Goal: Register for event/course

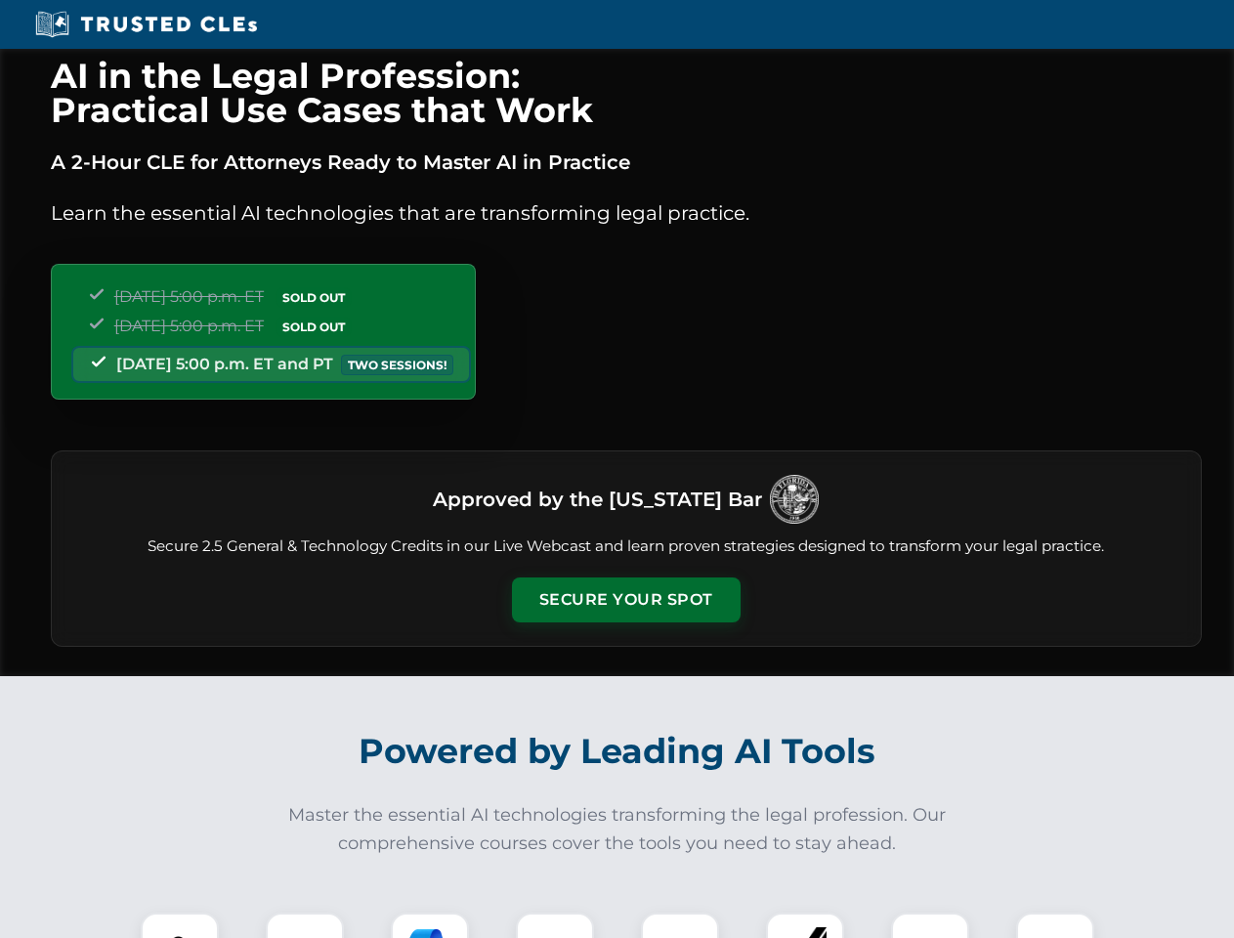
click at [625, 600] on button "Secure Your Spot" at bounding box center [626, 600] width 229 height 45
click at [180, 926] on img at bounding box center [179, 952] width 57 height 57
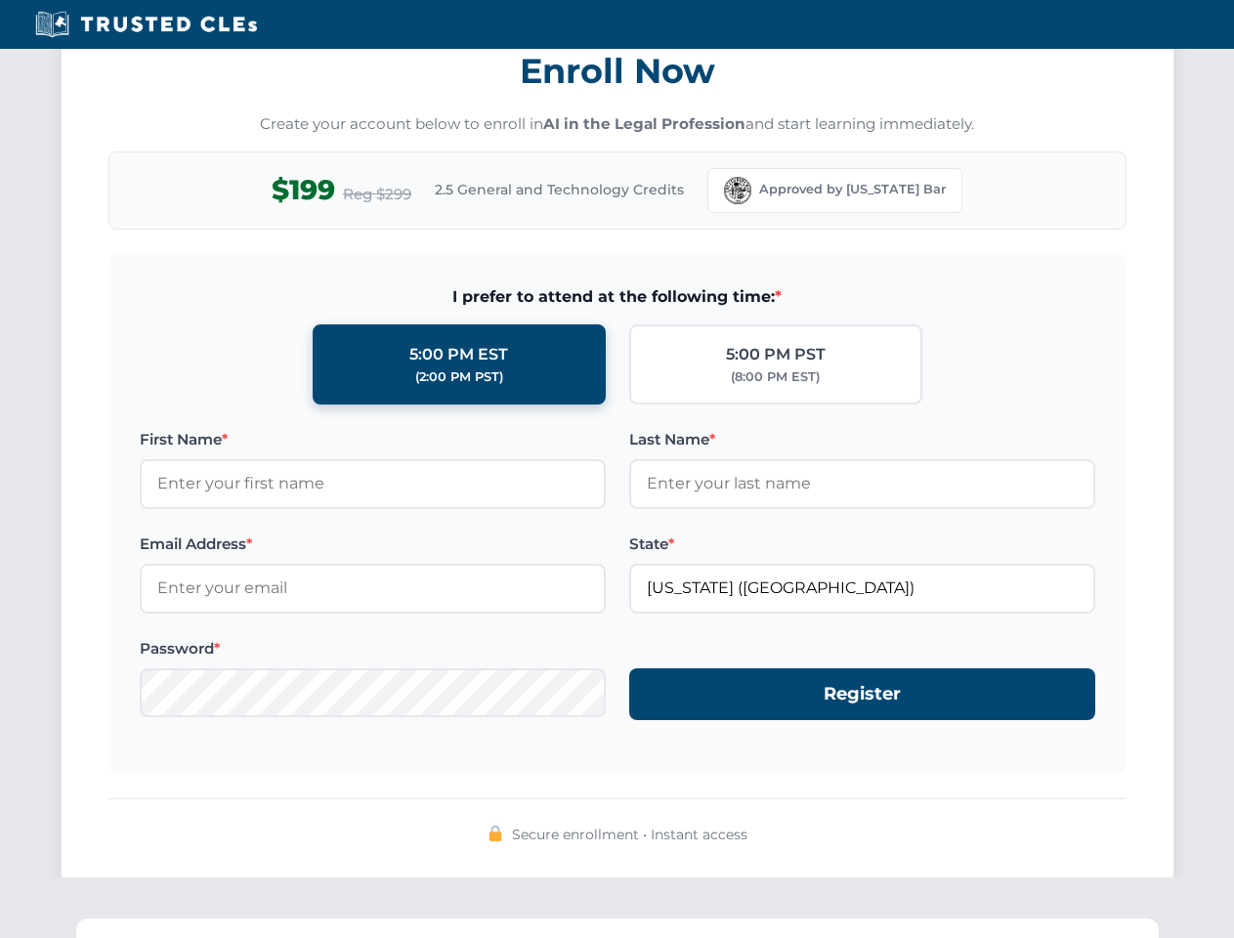
scroll to position [1919, 0]
